Goal: Task Accomplishment & Management: Use online tool/utility

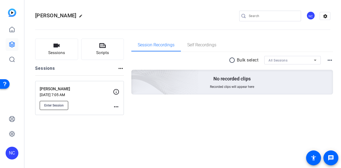
click at [61, 104] on span "Enter Session" at bounding box center [53, 105] width 19 height 4
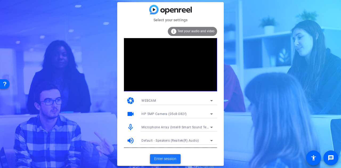
click at [165, 161] on span "Enter session" at bounding box center [165, 159] width 22 height 6
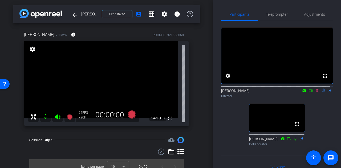
click at [316, 92] on icon at bounding box center [317, 90] width 3 height 3
click at [320, 13] on span "Adjustments" at bounding box center [314, 15] width 21 height 4
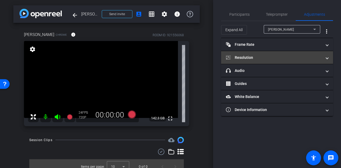
click at [270, 55] on mat-panel-title "Resolution" at bounding box center [274, 58] width 96 height 6
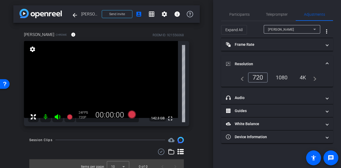
click at [282, 78] on div "1080" at bounding box center [282, 77] width 20 height 9
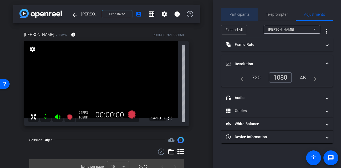
click at [241, 18] on span "Participants" at bounding box center [239, 14] width 20 height 13
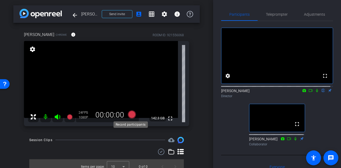
click at [130, 115] on icon at bounding box center [132, 114] width 8 height 8
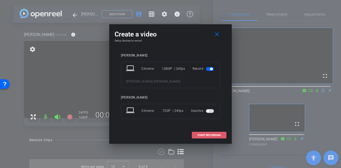
click at [207, 135] on span "START RECORDING" at bounding box center [208, 135] width 23 height 3
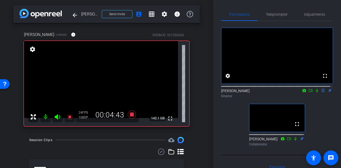
click at [316, 92] on icon at bounding box center [317, 90] width 2 height 3
click at [315, 92] on icon at bounding box center [317, 91] width 4 height 4
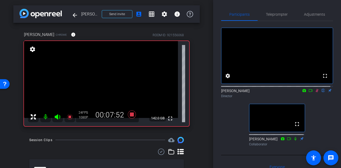
click at [315, 92] on icon at bounding box center [317, 91] width 4 height 4
click at [131, 115] on icon at bounding box center [132, 114] width 8 height 8
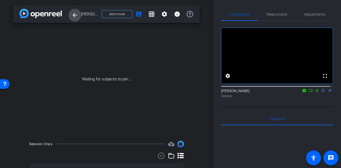
click at [72, 14] on mat-icon "arrow_back" at bounding box center [75, 15] width 6 height 6
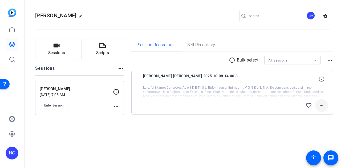
click at [322, 106] on mat-icon "more_horiz" at bounding box center [321, 105] width 6 height 6
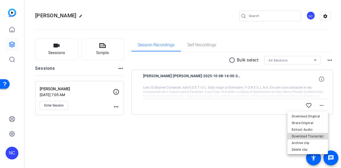
click at [316, 139] on span "Download Transcript" at bounding box center [308, 136] width 32 height 6
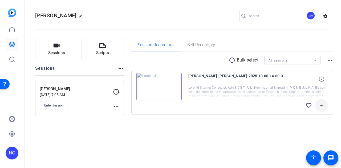
click at [320, 109] on span at bounding box center [321, 105] width 13 height 13
click at [324, 105] on mat-icon "more_horiz" at bounding box center [321, 105] width 6 height 6
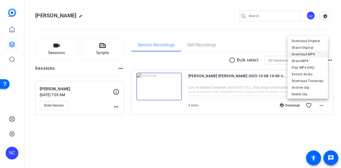
click at [309, 54] on span "Download MP4" at bounding box center [308, 54] width 32 height 6
